Goal: Task Accomplishment & Management: Manage account settings

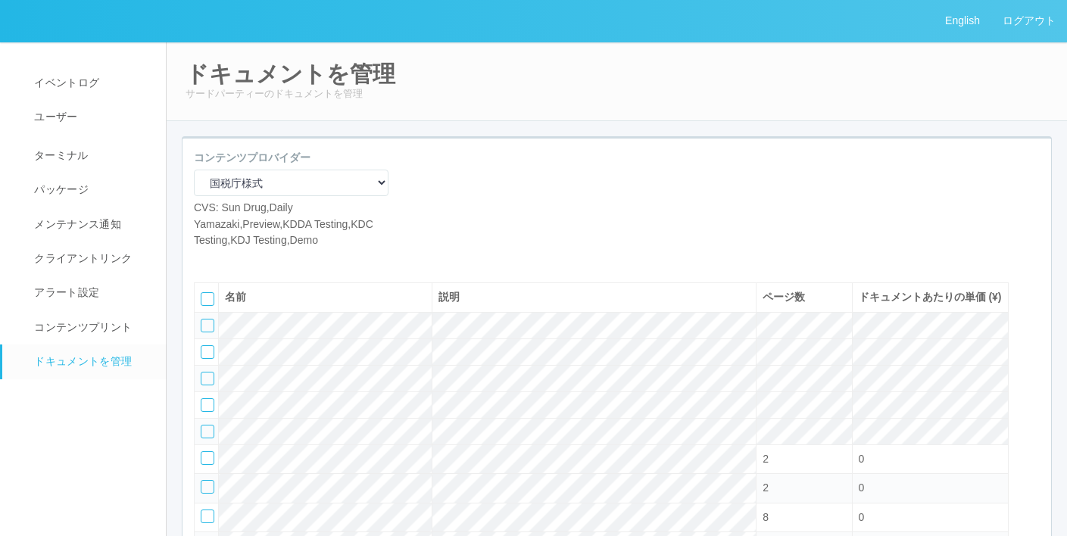
select select "a4bfe298-9de0-4101-bd30-c6774e9ac017"
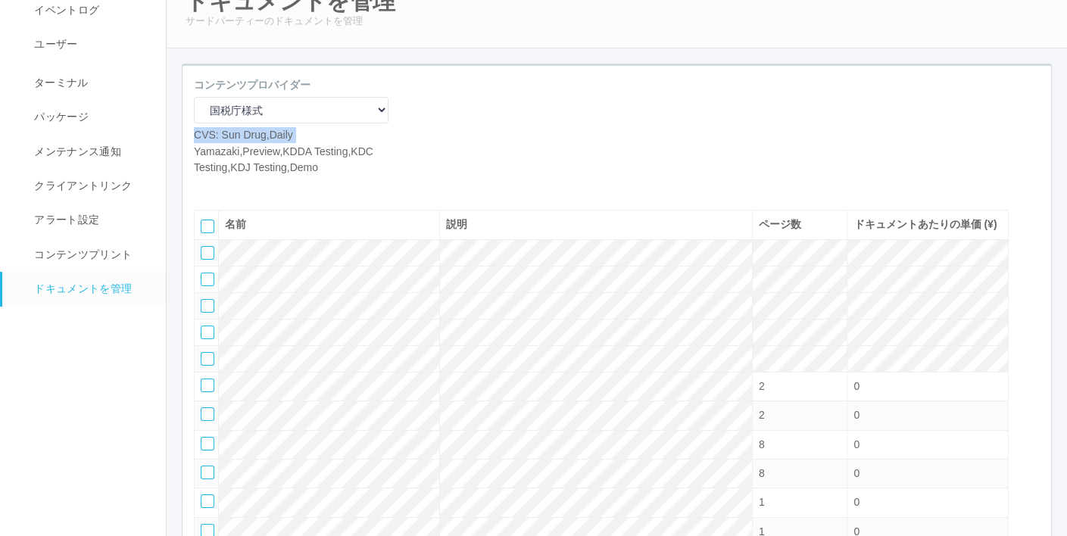
drag, startPoint x: 181, startPoint y: 139, endPoint x: 183, endPoint y: 146, distance: 7.9
click at [183, 146] on div "コンテンツプロバイダー Operations Manual Print KDDA OMPテストプリント Test Provider マニュアル・POP印刷（セ…" at bounding box center [616, 327] width 893 height 527
click at [406, 132] on div "コンテンツプロバイダー Operations Manual Print KDDA OMPテストプリント Test Provider マニュアル・POP印刷（セ…" at bounding box center [617, 132] width 869 height 111
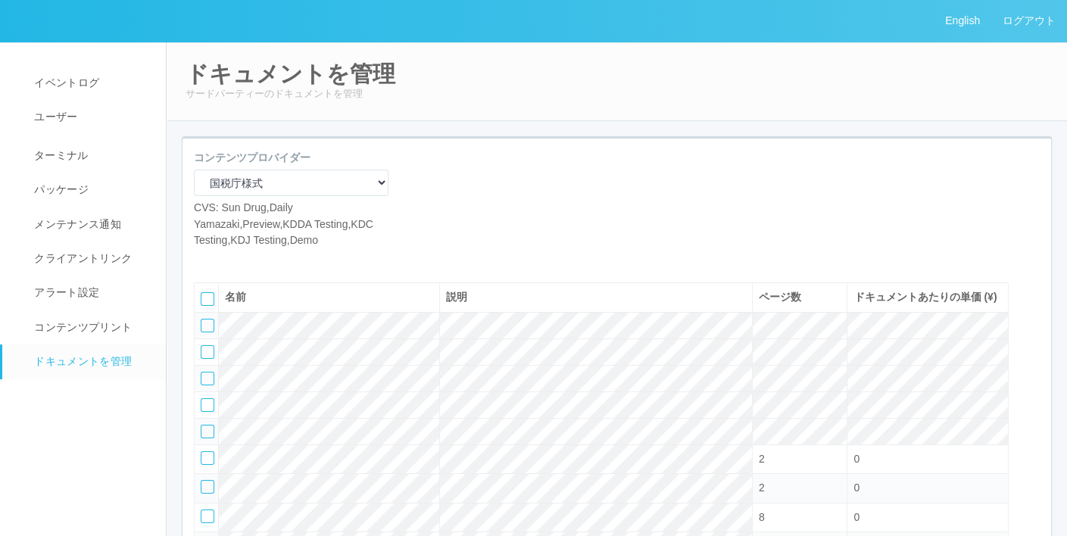
scroll to position [151, 0]
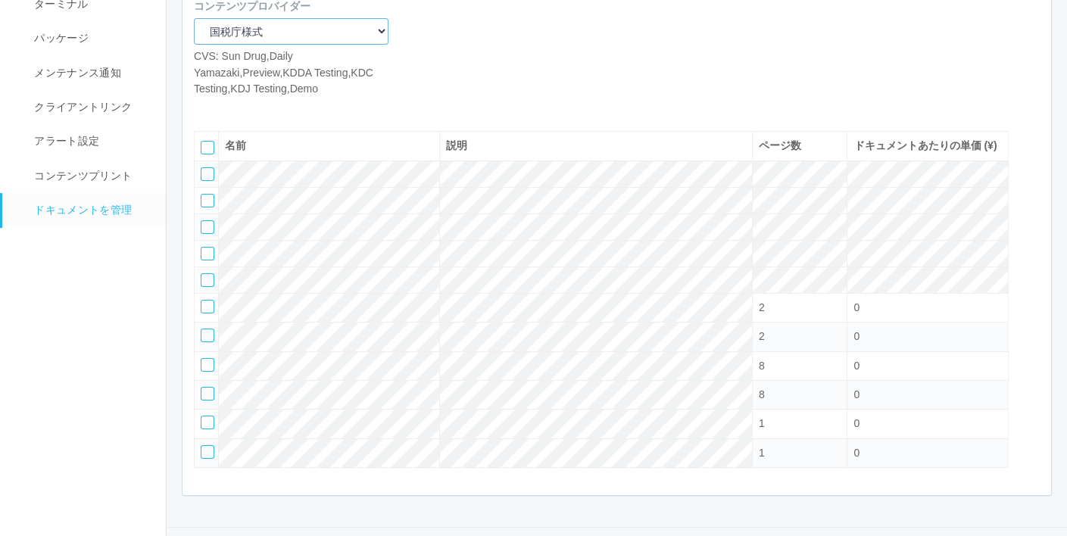
click at [386, 33] on select "Operations Manual Print KDDA OMPテストプリント Test Provider マニュアル・POP印刷（セコマ） マニュアル Op…" at bounding box center [291, 31] width 195 height 27
click at [472, 72] on div "コンテンツプロバイダー Operations Manual Print KDDA OMPテストプリント Test Provider マニュアル・POP印刷（セ…" at bounding box center [617, 53] width 869 height 111
click at [385, 39] on select "Operations Manual Print KDDA OMPテストプリント Test Provider マニュアル・POP印刷（セコマ） マニュアル Op…" at bounding box center [291, 31] width 195 height 27
click at [457, 96] on div "コンテンツプロバイダー Operations Manual Print KDDA OMPテストプリント Test Provider マニュアル・POP印刷（セ…" at bounding box center [617, 53] width 869 height 111
click at [97, 170] on span "コンテンツプリント" at bounding box center [80, 176] width 101 height 12
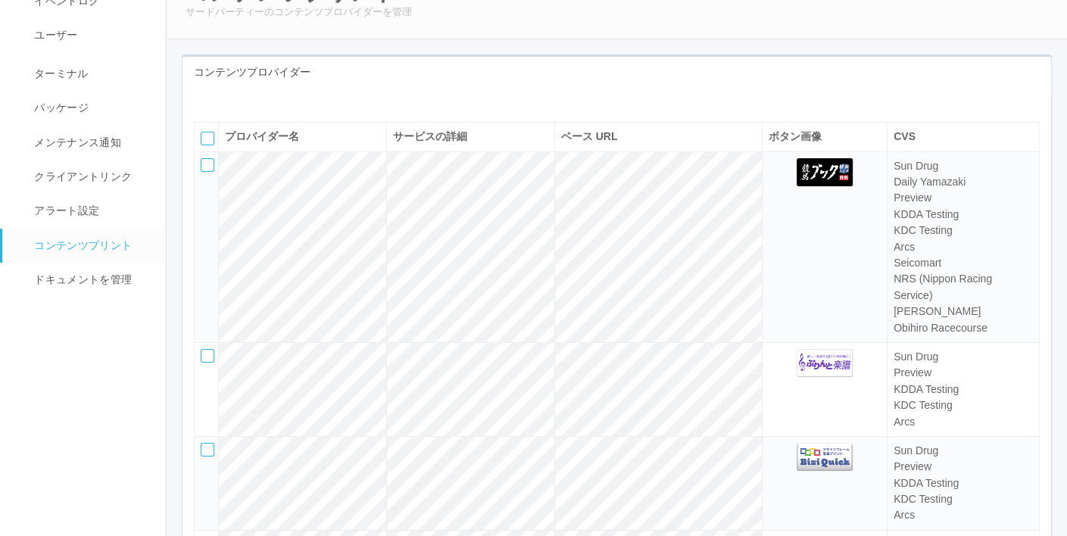
scroll to position [76, 0]
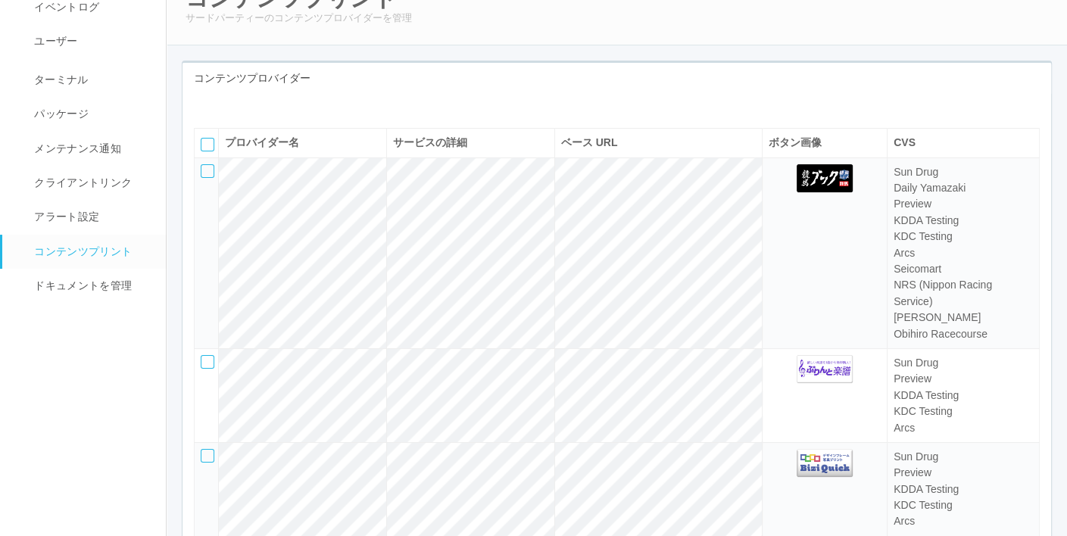
click at [205, 105] on icon at bounding box center [205, 105] width 0 height 0
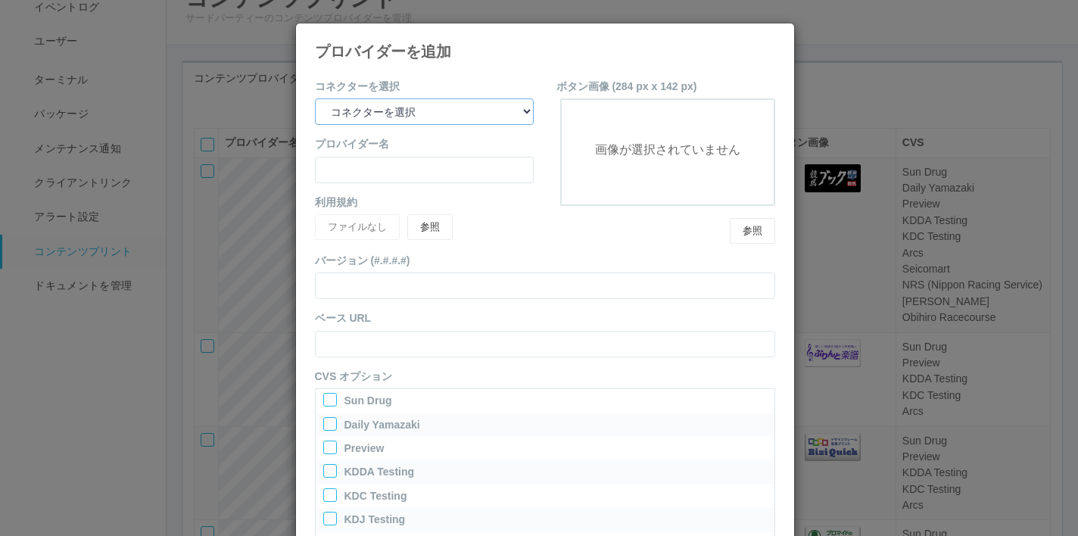
click at [507, 103] on select "コネクターを選択 yamaha-music bit omp keiba busica telecommute-support" at bounding box center [424, 111] width 219 height 27
drag, startPoint x: 514, startPoint y: 69, endPoint x: 679, endPoint y: 70, distance: 164.3
click at [775, 35] on icon at bounding box center [775, 35] width 0 height 0
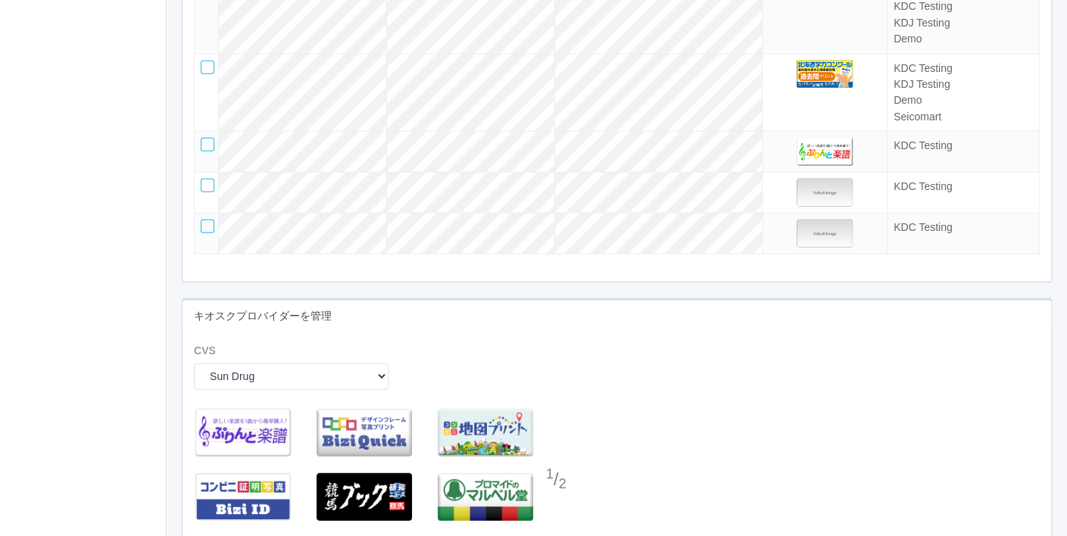
scroll to position [3711, 0]
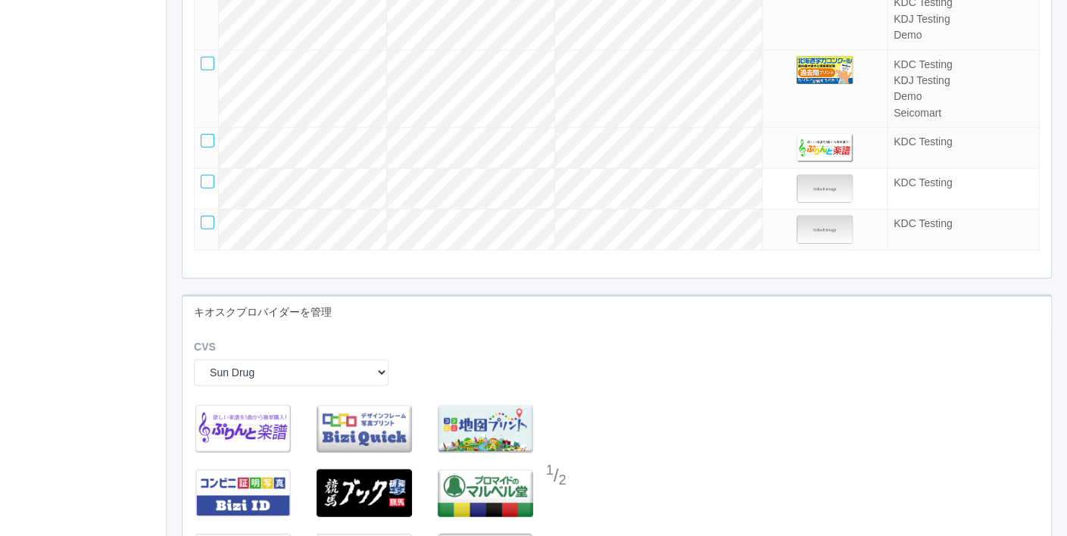
click at [201, 70] on div at bounding box center [208, 64] width 14 height 14
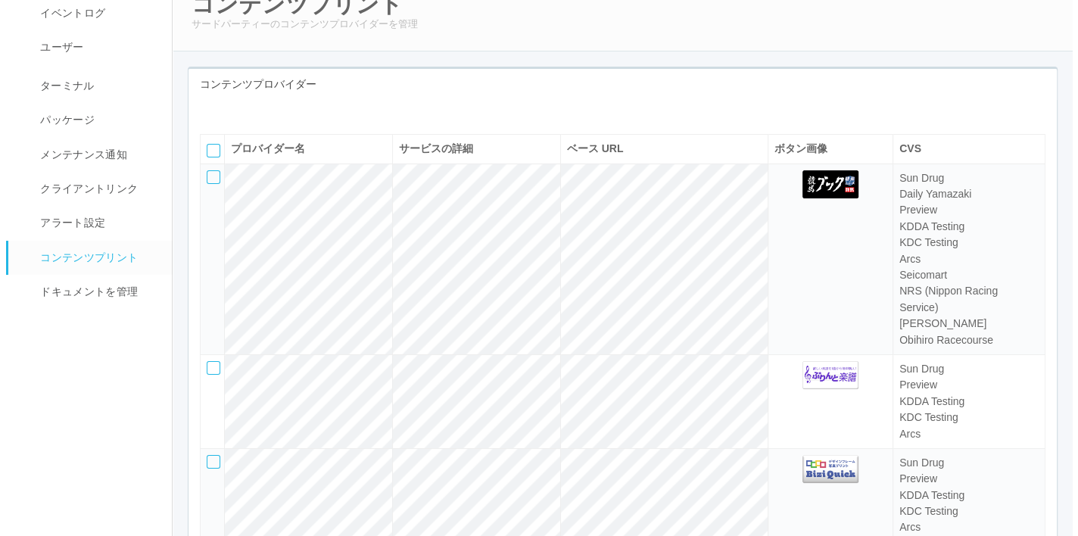
scroll to position [0, 0]
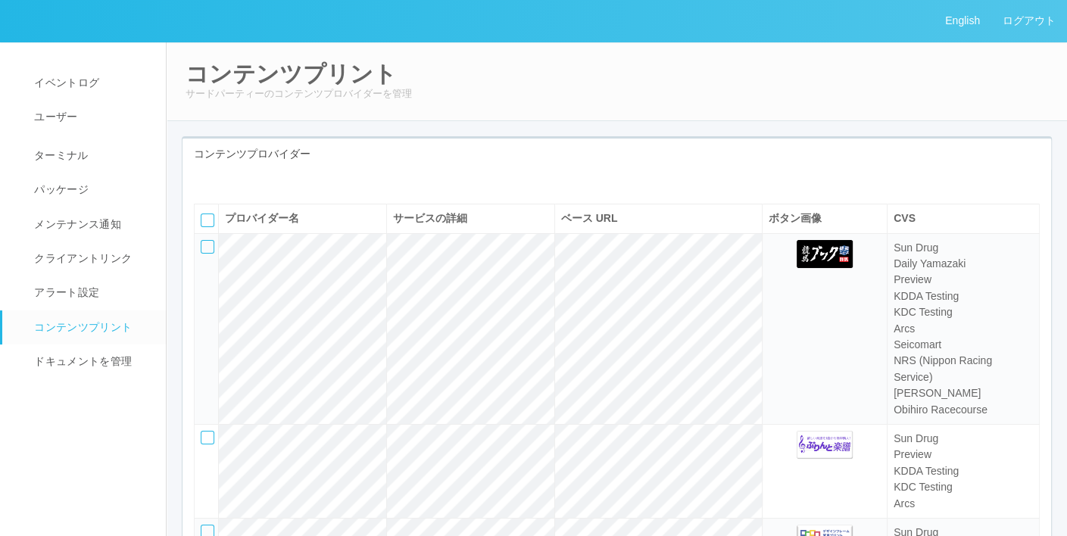
click at [217, 181] on icon at bounding box center [217, 181] width 0 height 0
select select "omp"
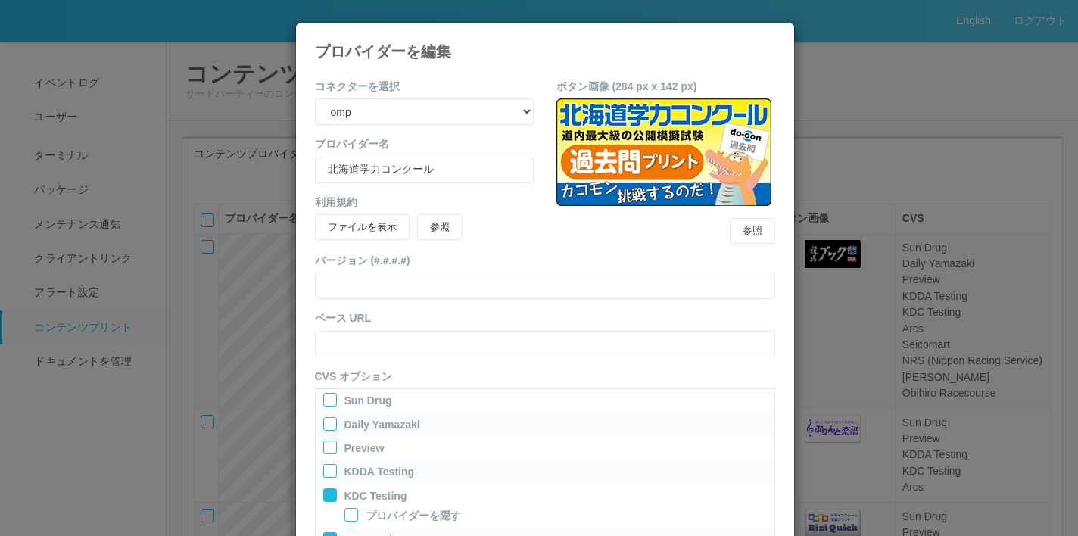
click at [775, 35] on icon at bounding box center [775, 35] width 0 height 0
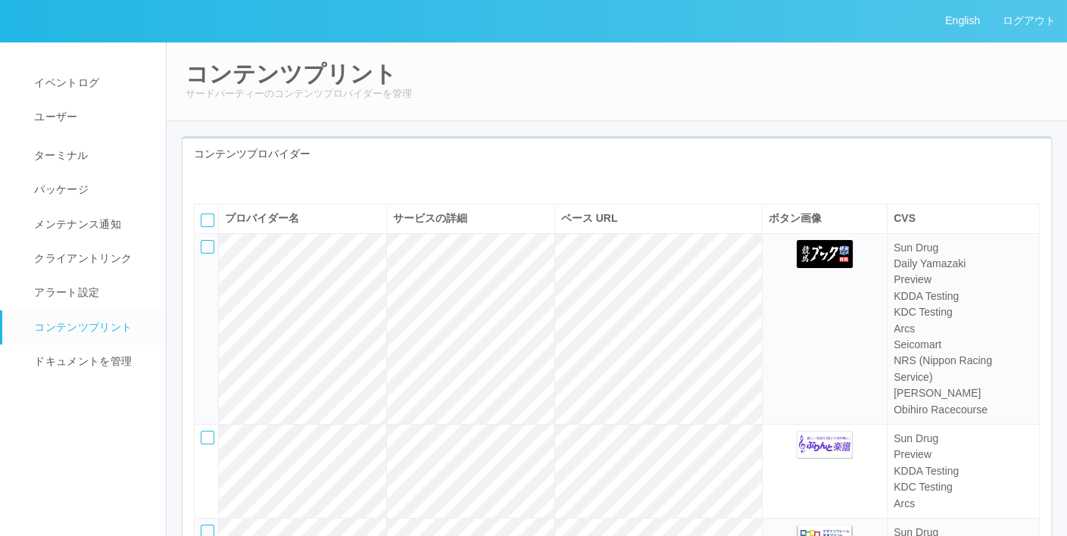
click at [751, 165] on div "コンテンツプロバイダー" at bounding box center [617, 154] width 869 height 31
click at [108, 360] on span "ドキュメントを管理" at bounding box center [80, 361] width 101 height 12
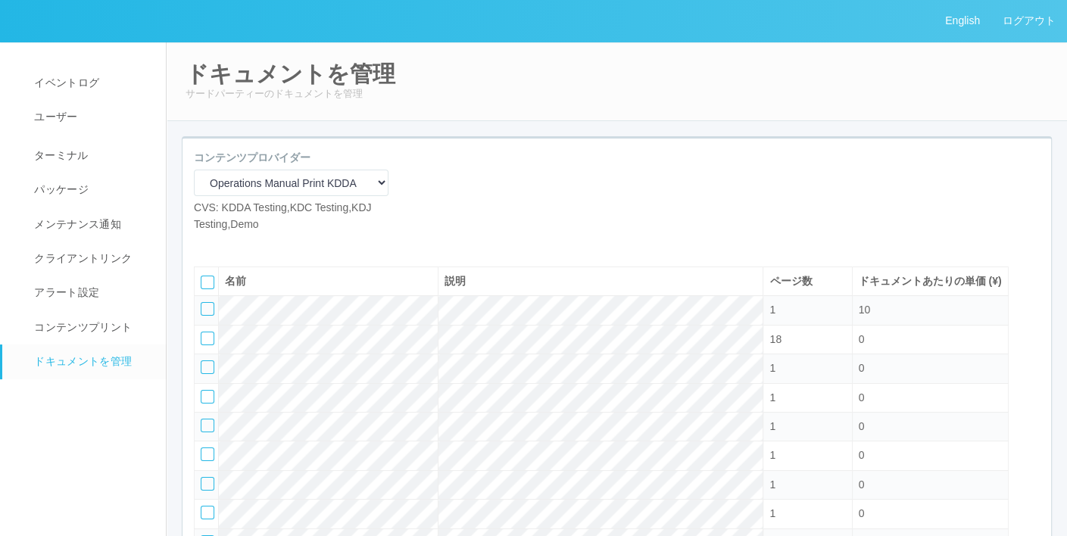
click at [941, 89] on p "サードパーティーのドキュメントを管理" at bounding box center [617, 93] width 863 height 15
click at [295, 224] on div "コンテンツプロバイダー Operations Manual Print KDDA OMPテストプリント Test Provider マニュアル・POP印刷（セ…" at bounding box center [291, 191] width 195 height 83
click at [210, 316] on div at bounding box center [208, 309] width 14 height 14
click at [202, 304] on icon at bounding box center [202, 304] width 0 height 0
click at [205, 244] on icon at bounding box center [205, 244] width 0 height 0
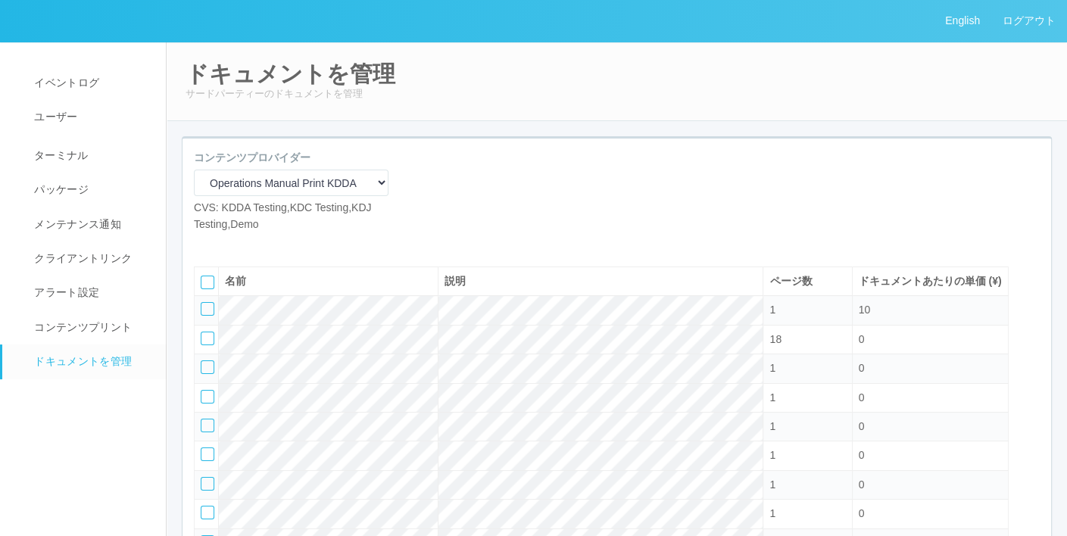
select select "A4"
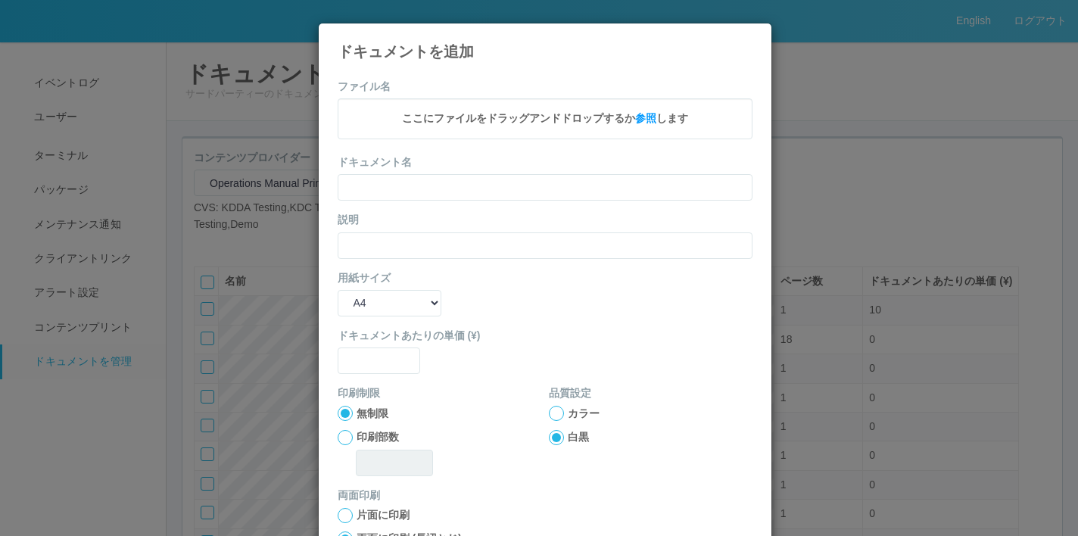
click at [753, 35] on icon at bounding box center [753, 35] width 0 height 0
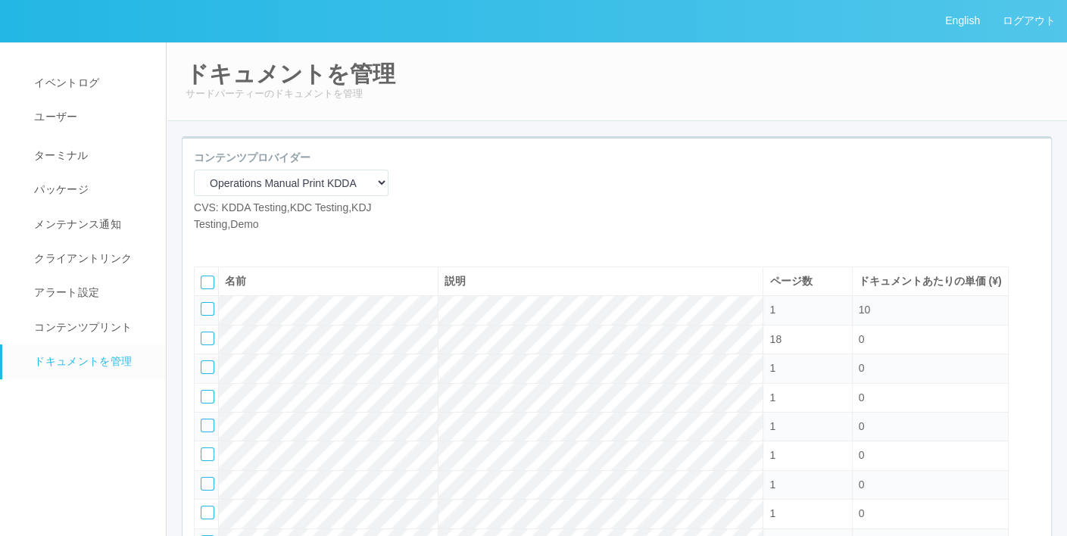
click at [205, 244] on icon at bounding box center [205, 244] width 0 height 0
select select "A4"
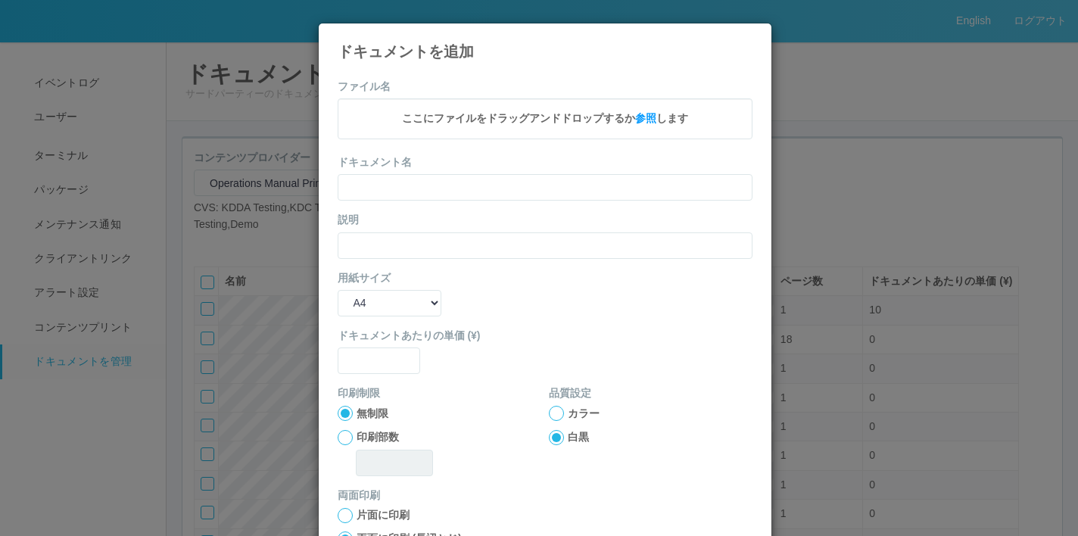
click at [753, 35] on icon at bounding box center [753, 35] width 0 height 0
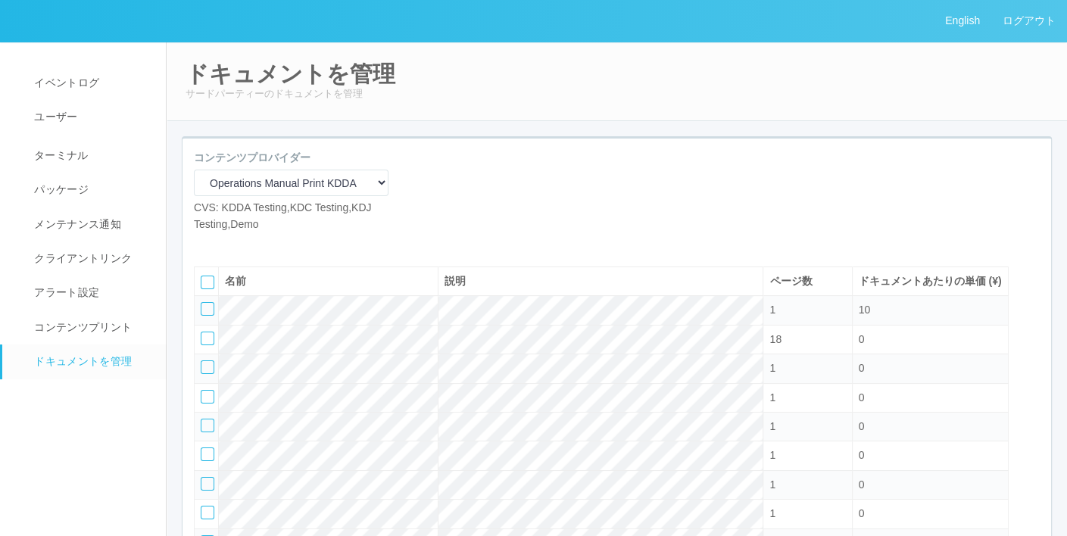
click at [205, 244] on icon at bounding box center [205, 244] width 0 height 0
select select "A4"
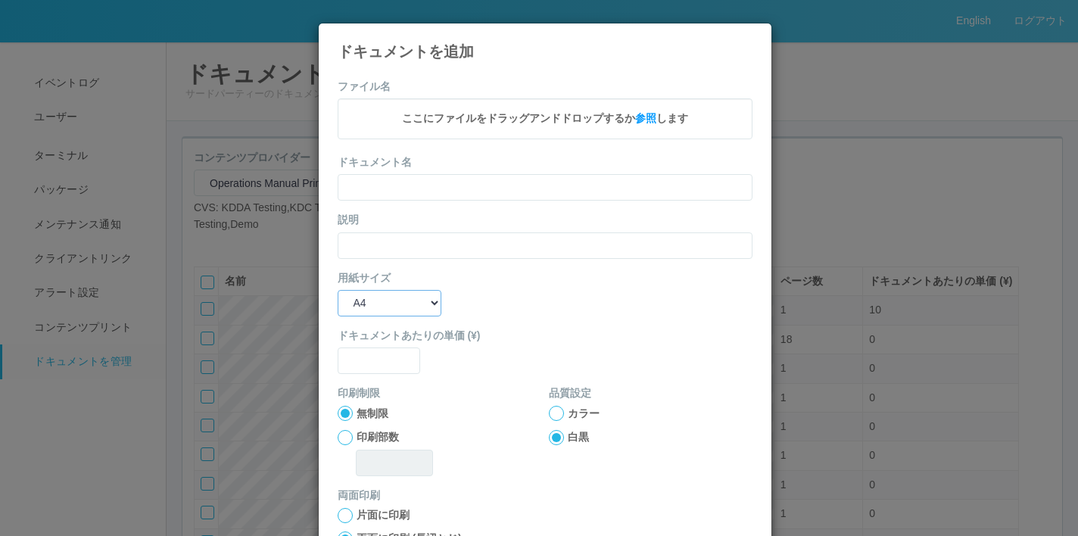
click at [420, 304] on select "B5 A4 B4 A3" at bounding box center [390, 303] width 104 height 27
click at [397, 302] on select "B5 A4 B4 A3" at bounding box center [390, 303] width 104 height 27
click at [404, 360] on input "text" at bounding box center [379, 361] width 83 height 27
click at [369, 423] on div "無制限 印刷部数" at bounding box center [440, 441] width 204 height 70
click at [357, 432] on label "印刷部数" at bounding box center [378, 437] width 42 height 16
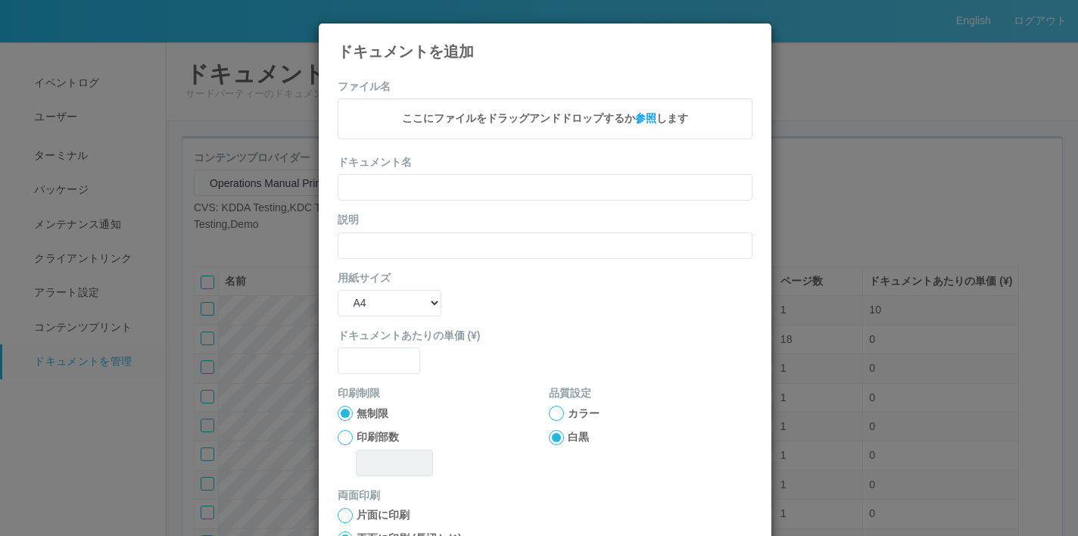
click at [0, 0] on input "印刷部数" at bounding box center [0, 0] width 0 height 0
click at [376, 460] on input "text" at bounding box center [395, 463] width 78 height 27
click at [403, 351] on input "text" at bounding box center [379, 361] width 83 height 27
type input "1"
click at [339, 413] on div at bounding box center [345, 413] width 15 height 15
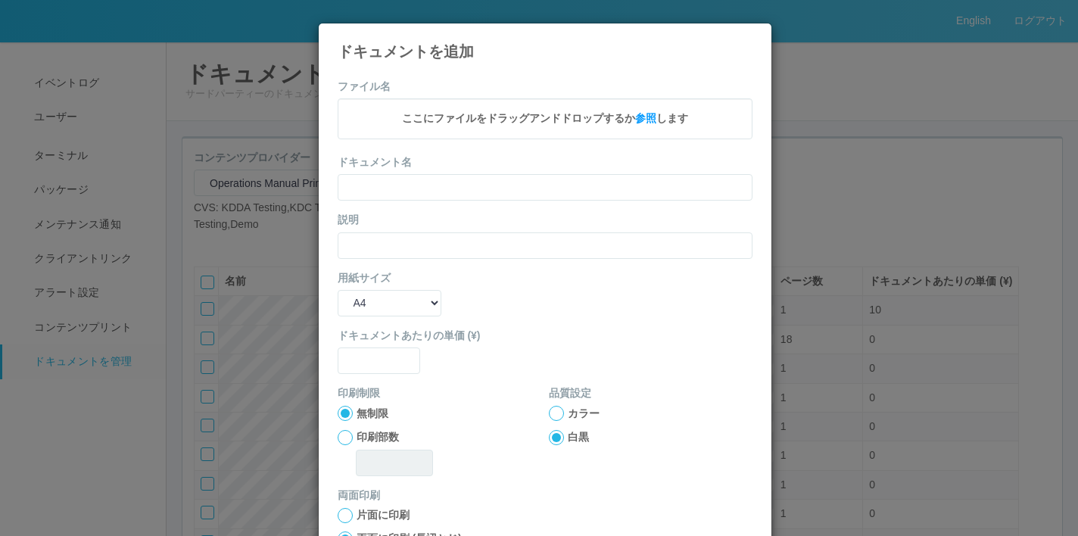
click at [549, 415] on div at bounding box center [556, 413] width 15 height 15
click at [549, 432] on div at bounding box center [556, 437] width 15 height 15
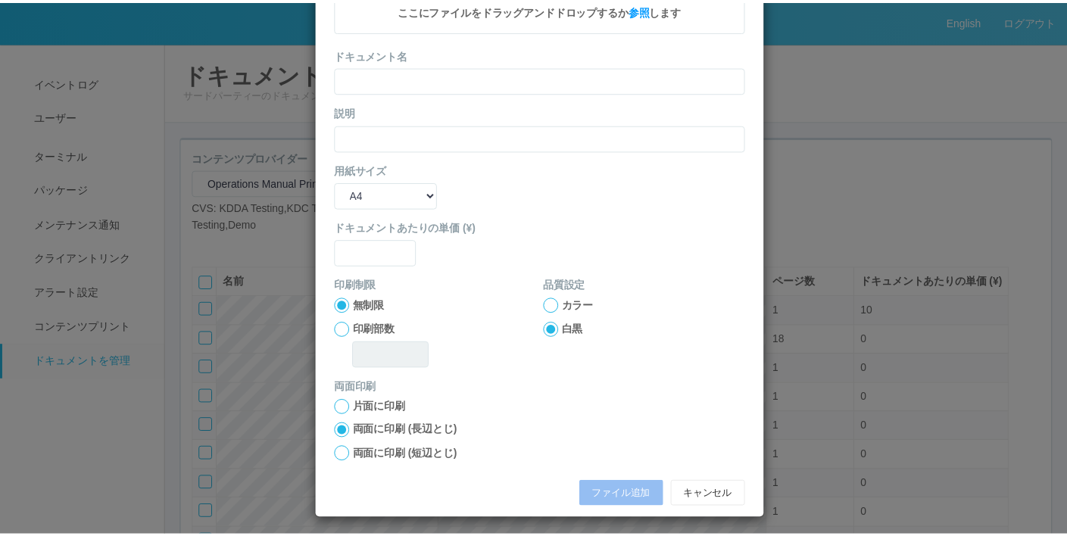
scroll to position [113, 0]
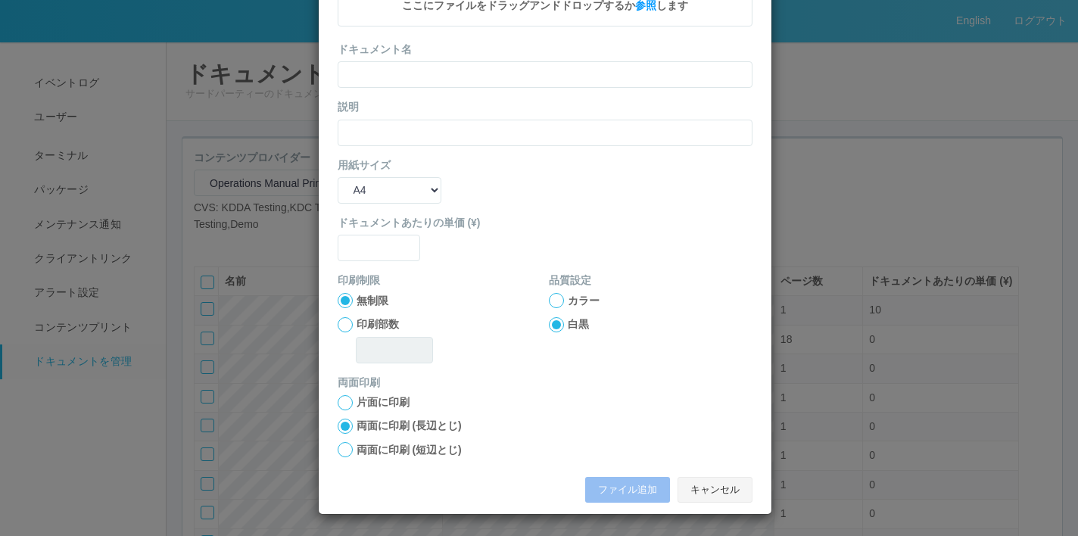
click at [720, 479] on button "キャンセル" at bounding box center [715, 490] width 75 height 26
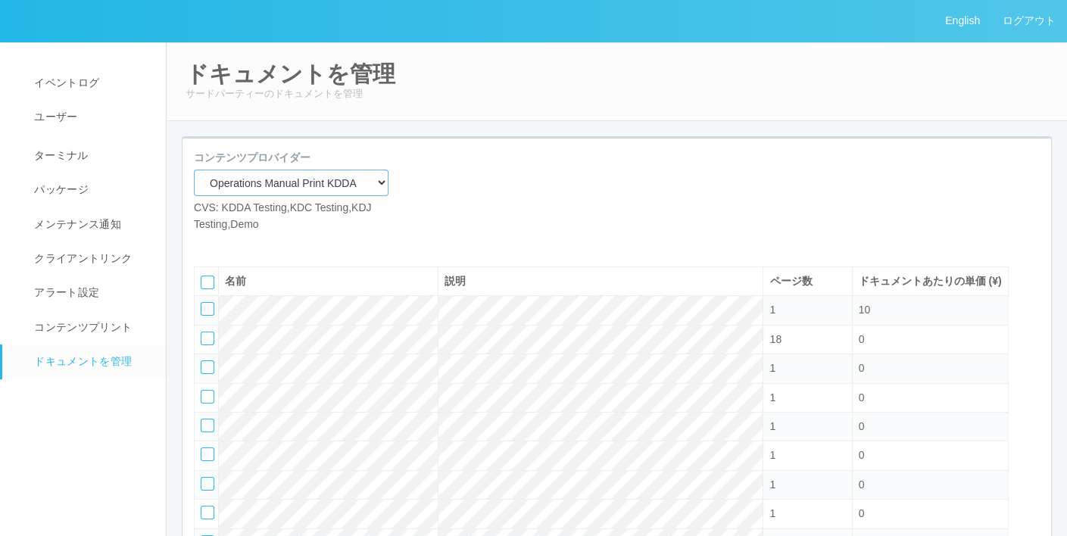
click at [300, 182] on select "Operations Manual Print KDDA OMPテストプリント Test Provider マニュアル・POP印刷（セコマ） マニュアル Op…" at bounding box center [291, 183] width 195 height 27
select select "535cbc20-e406-46c3-a924-411674136cf3"
click at [194, 170] on select "Operations Manual Print KDDA OMPテストプリント Test Provider マニュアル・POP印刷（セコマ） マニュアル Op…" at bounding box center [291, 183] width 195 height 27
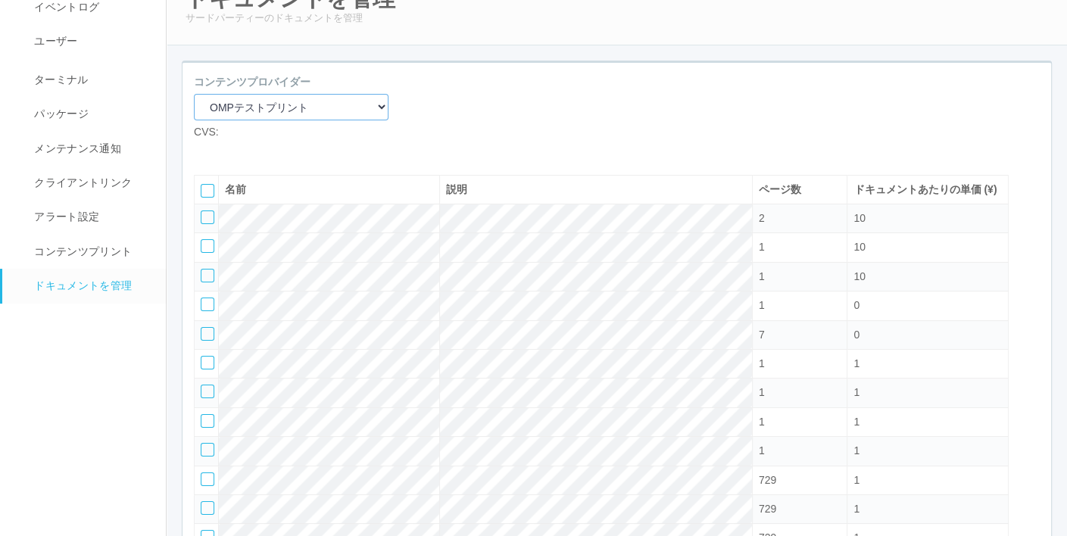
scroll to position [0, 0]
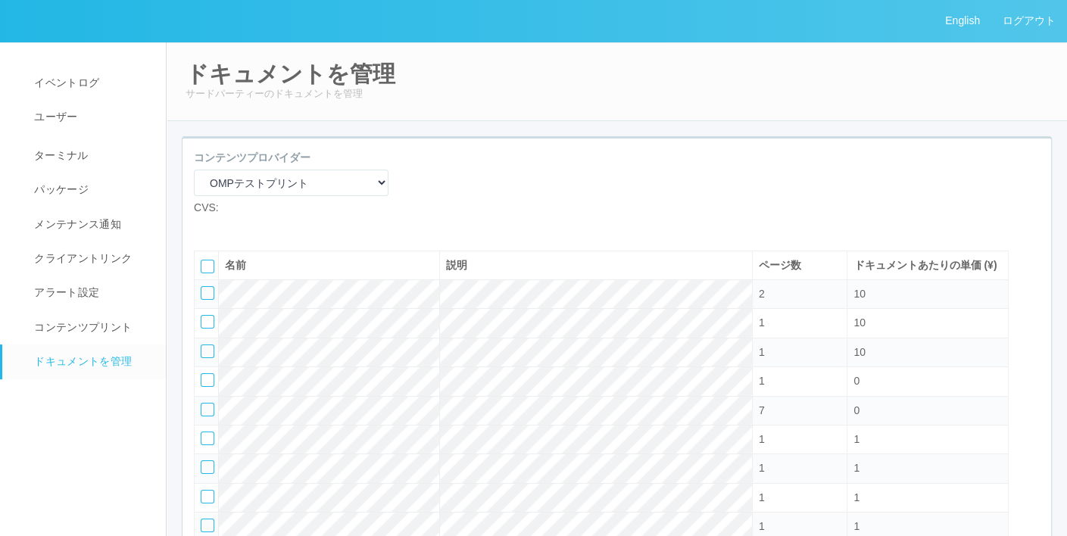
click at [217, 228] on icon at bounding box center [217, 228] width 0 height 0
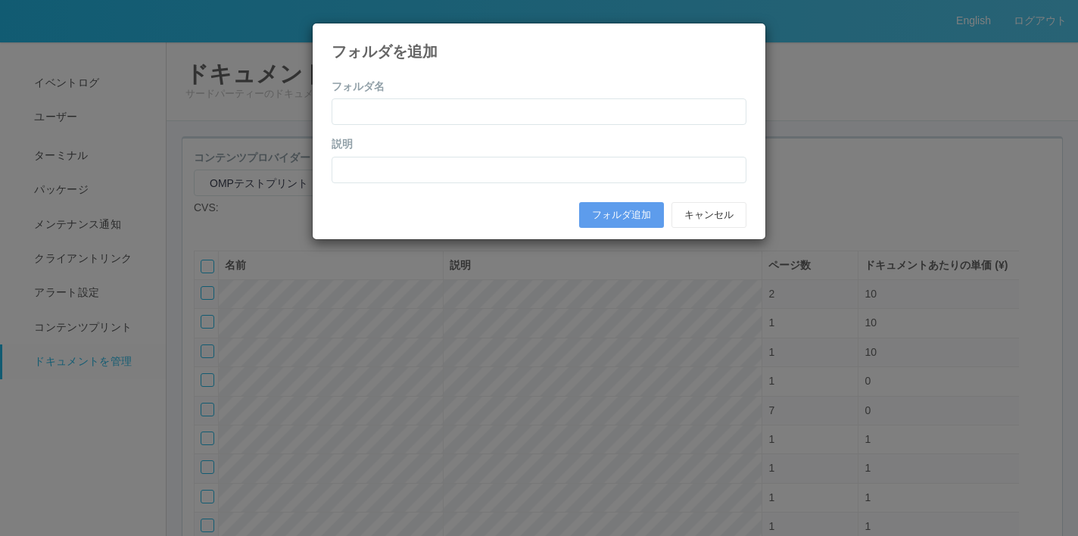
click at [605, 331] on div "フォルダを追加 フォルダ名 説明 フォルダ追加 キャンセル" at bounding box center [539, 268] width 1078 height 536
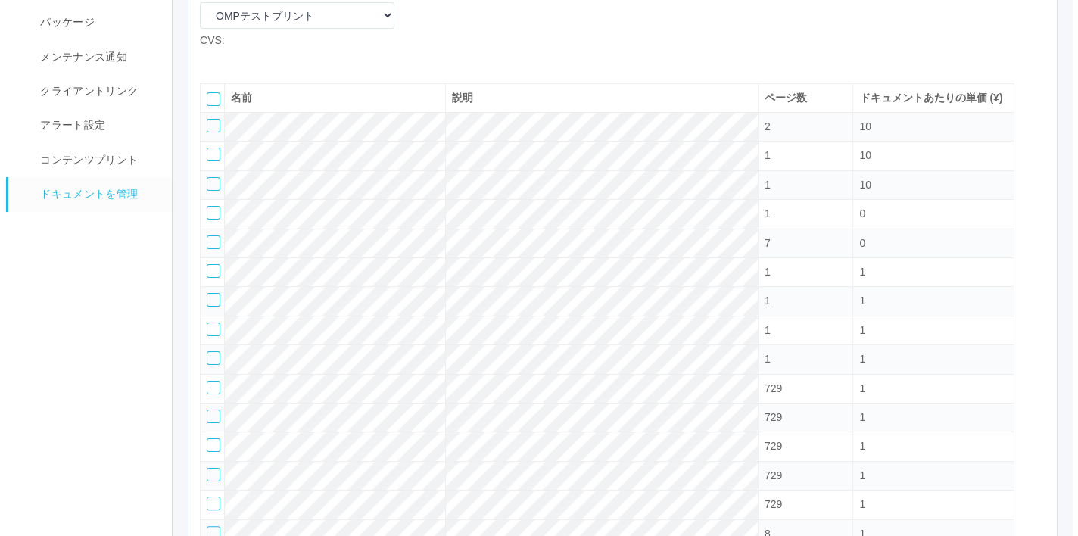
scroll to position [76, 0]
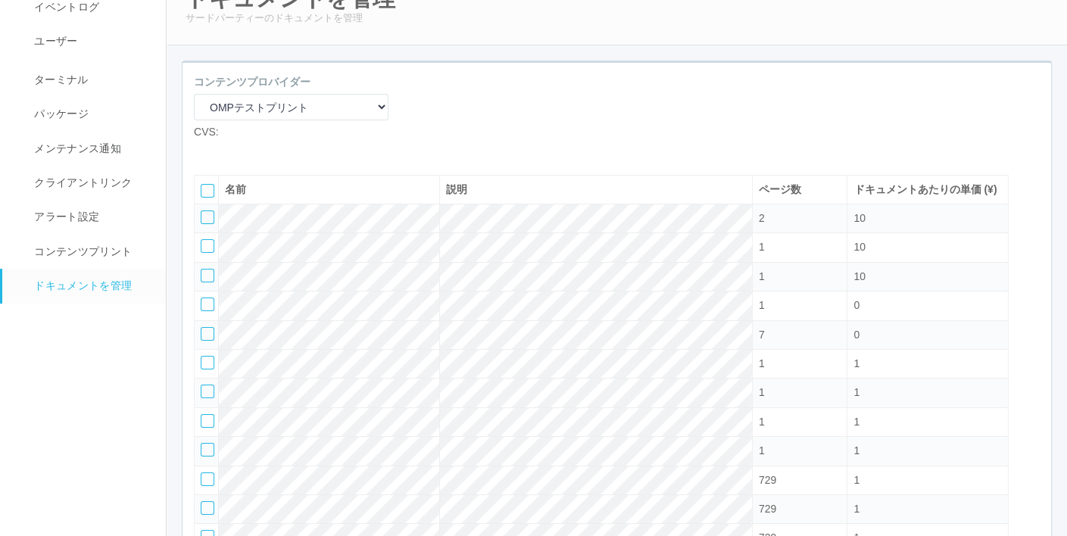
click at [205, 224] on div at bounding box center [208, 218] width 14 height 14
click at [239, 152] on icon at bounding box center [239, 152] width 0 height 0
select select "A4"
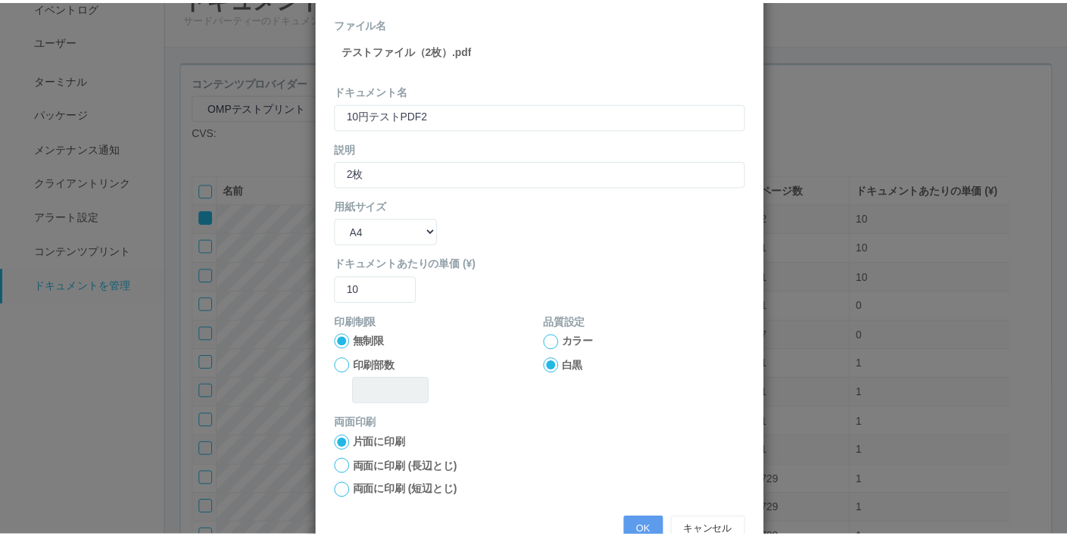
scroll to position [0, 0]
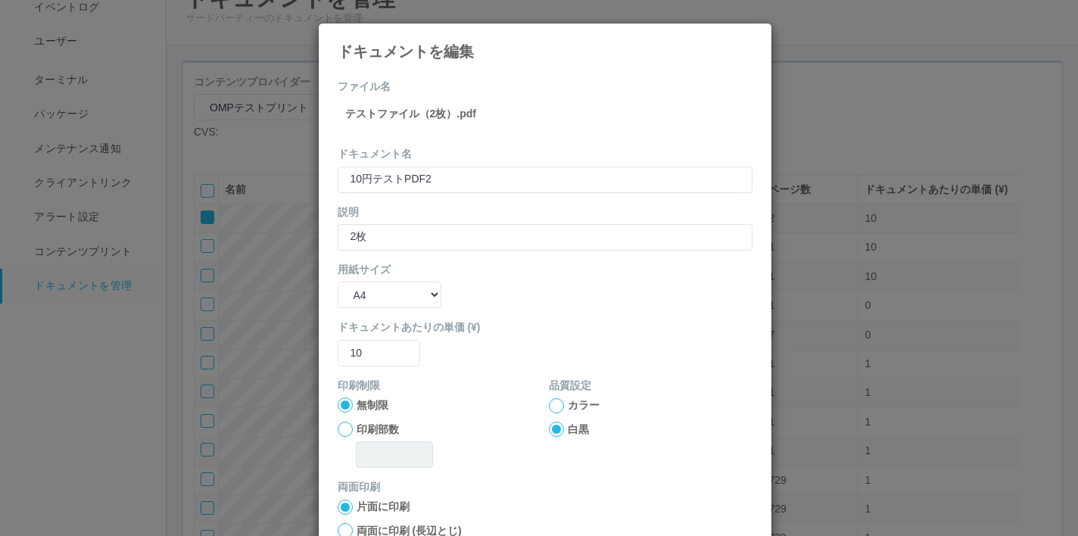
click at [753, 35] on icon at bounding box center [753, 35] width 0 height 0
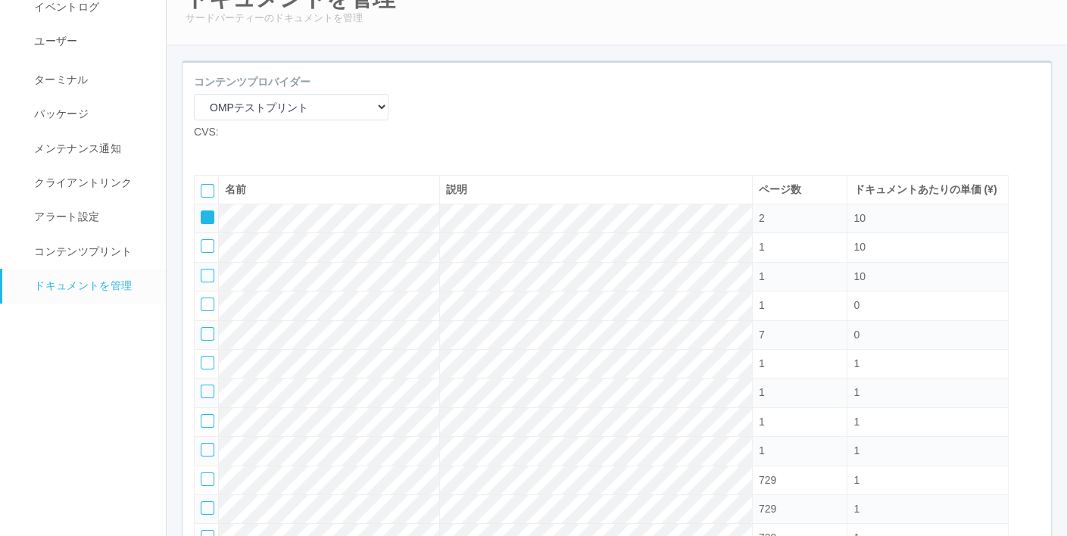
click at [351, 133] on div "コンテンツプロバイダー Operations Manual Print KDDA OMPテストプリント Test Provider マニュアル・POP印刷（セ…" at bounding box center [291, 107] width 195 height 67
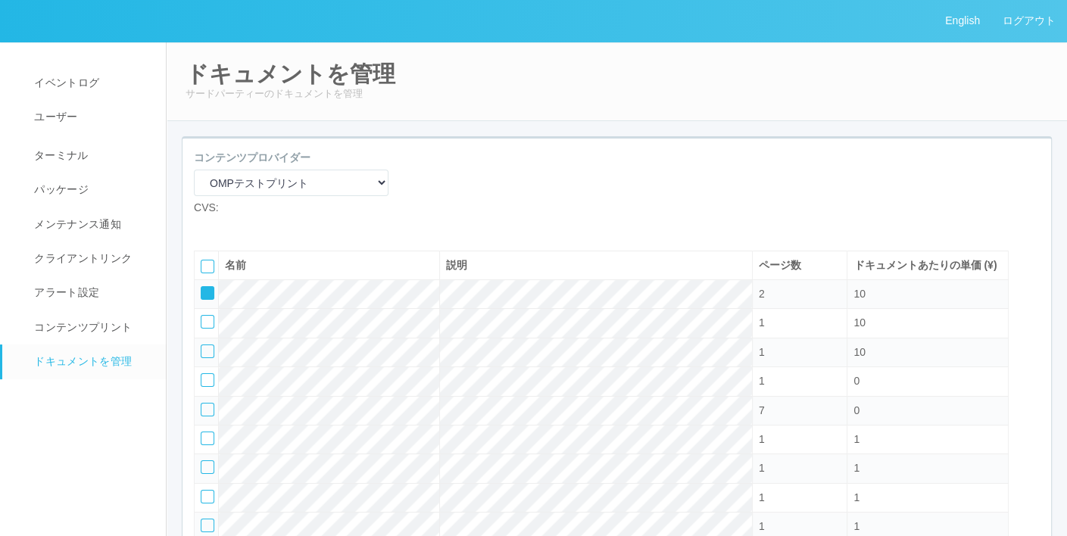
click at [202, 288] on icon at bounding box center [202, 288] width 0 height 0
click at [212, 300] on div at bounding box center [208, 293] width 14 height 14
click at [205, 329] on div at bounding box center [208, 322] width 14 height 14
click at [206, 358] on div at bounding box center [208, 352] width 14 height 14
click at [208, 387] on div at bounding box center [208, 380] width 14 height 14
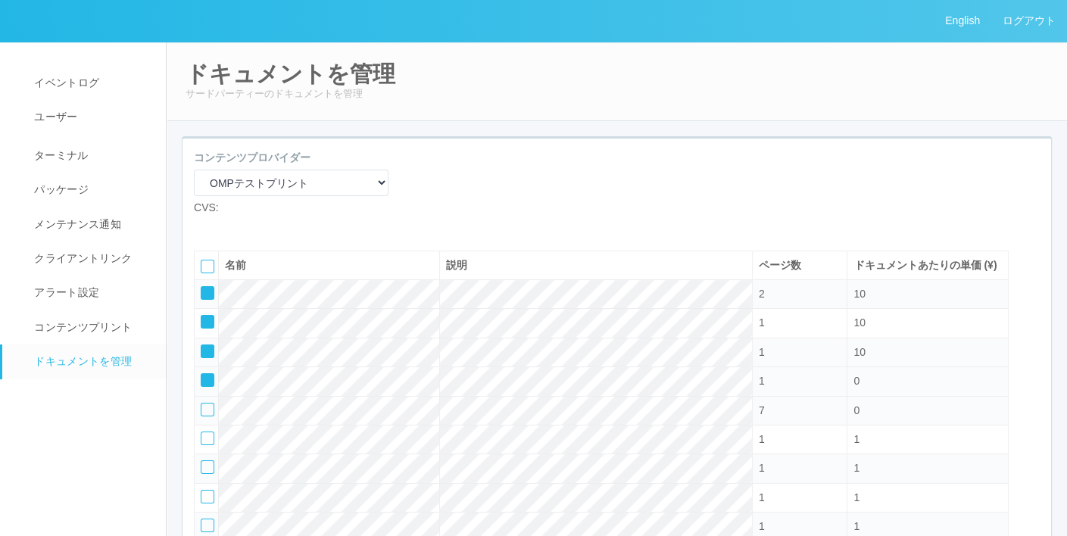
click at [202, 375] on icon at bounding box center [202, 375] width 0 height 0
click at [201, 454] on td at bounding box center [207, 439] width 24 height 29
click at [204, 445] on div at bounding box center [208, 439] width 14 height 14
click at [202, 433] on icon at bounding box center [202, 433] width 0 height 0
click at [206, 445] on div at bounding box center [208, 439] width 14 height 14
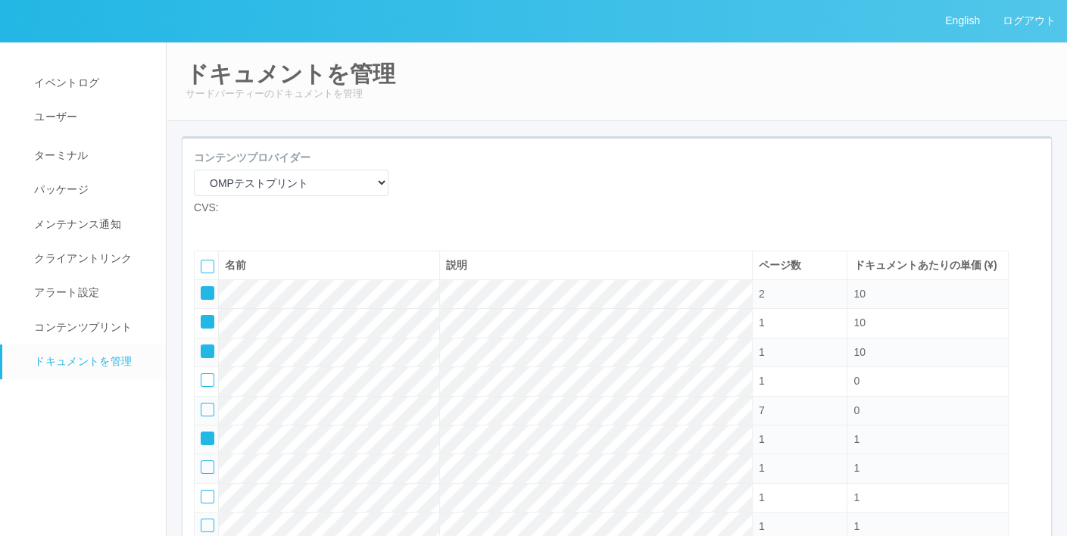
click at [202, 433] on icon at bounding box center [202, 433] width 0 height 0
click at [202, 346] on icon at bounding box center [202, 346] width 0 height 0
click at [202, 317] on icon at bounding box center [202, 317] width 0 height 0
click at [202, 288] on icon at bounding box center [202, 288] width 0 height 0
